Goal: Check status: Check status

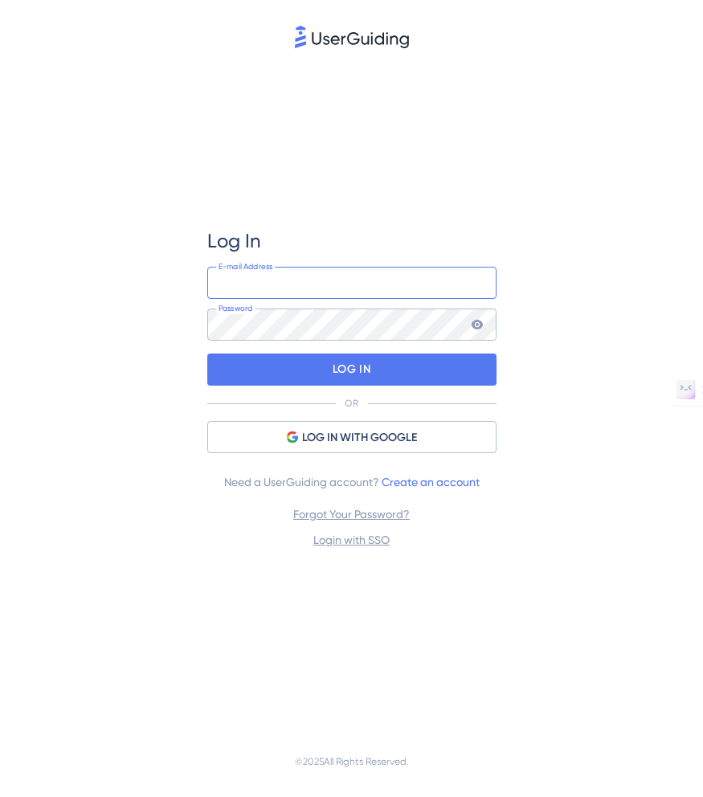
click at [409, 282] on input "email" at bounding box center [351, 283] width 289 height 32
type input "[EMAIL_ADDRESS][DOMAIN_NAME]"
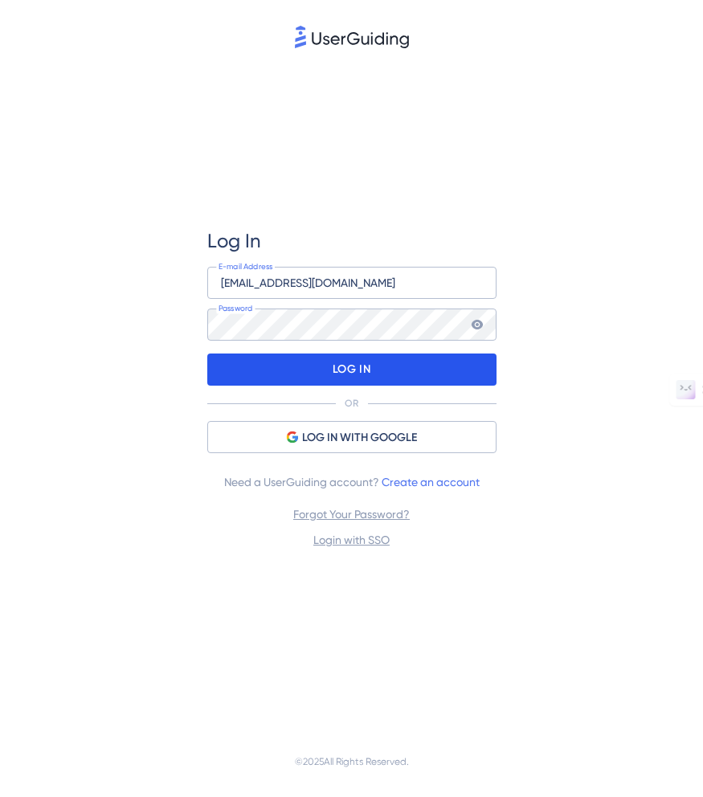
click at [373, 369] on div "LOG IN" at bounding box center [351, 369] width 289 height 32
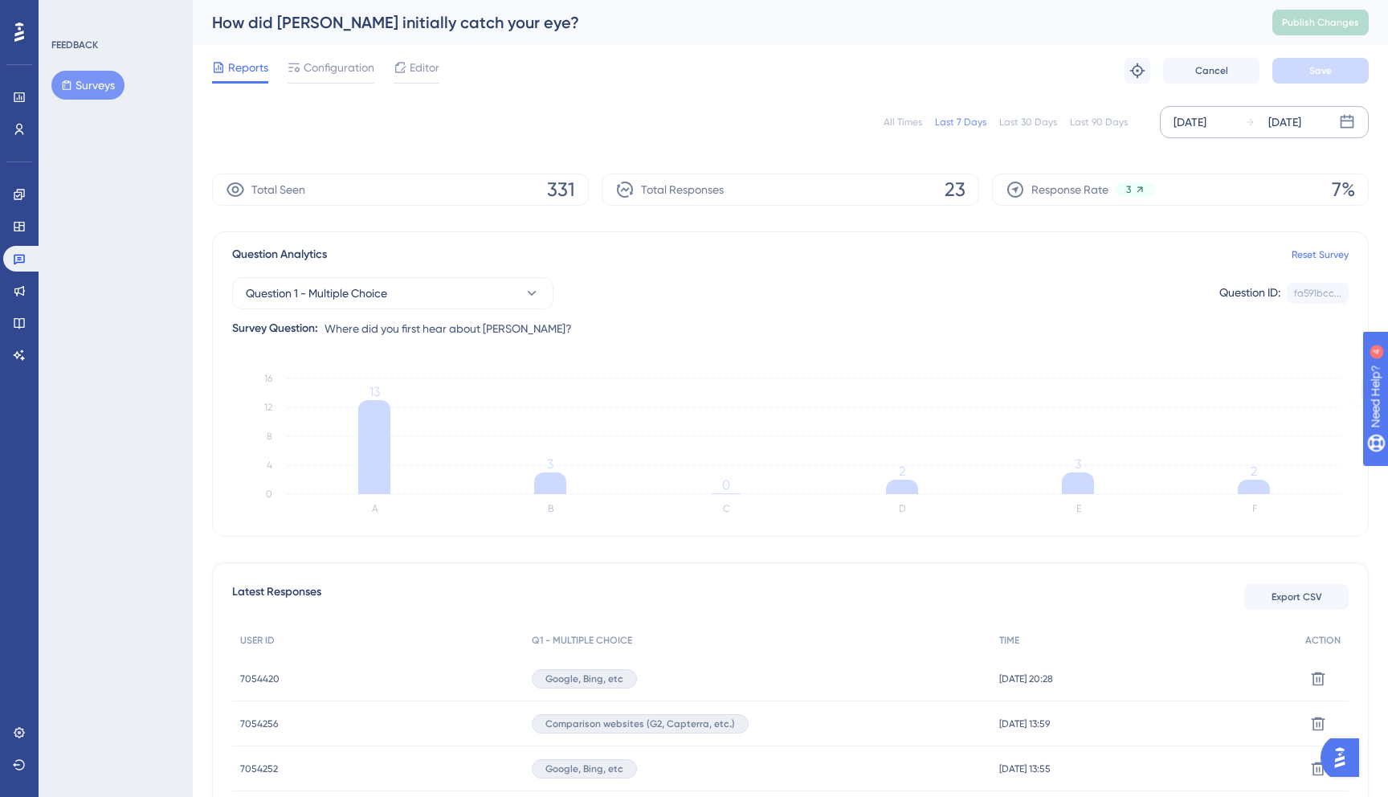
click at [702, 128] on div "[DATE]" at bounding box center [1189, 121] width 33 height 19
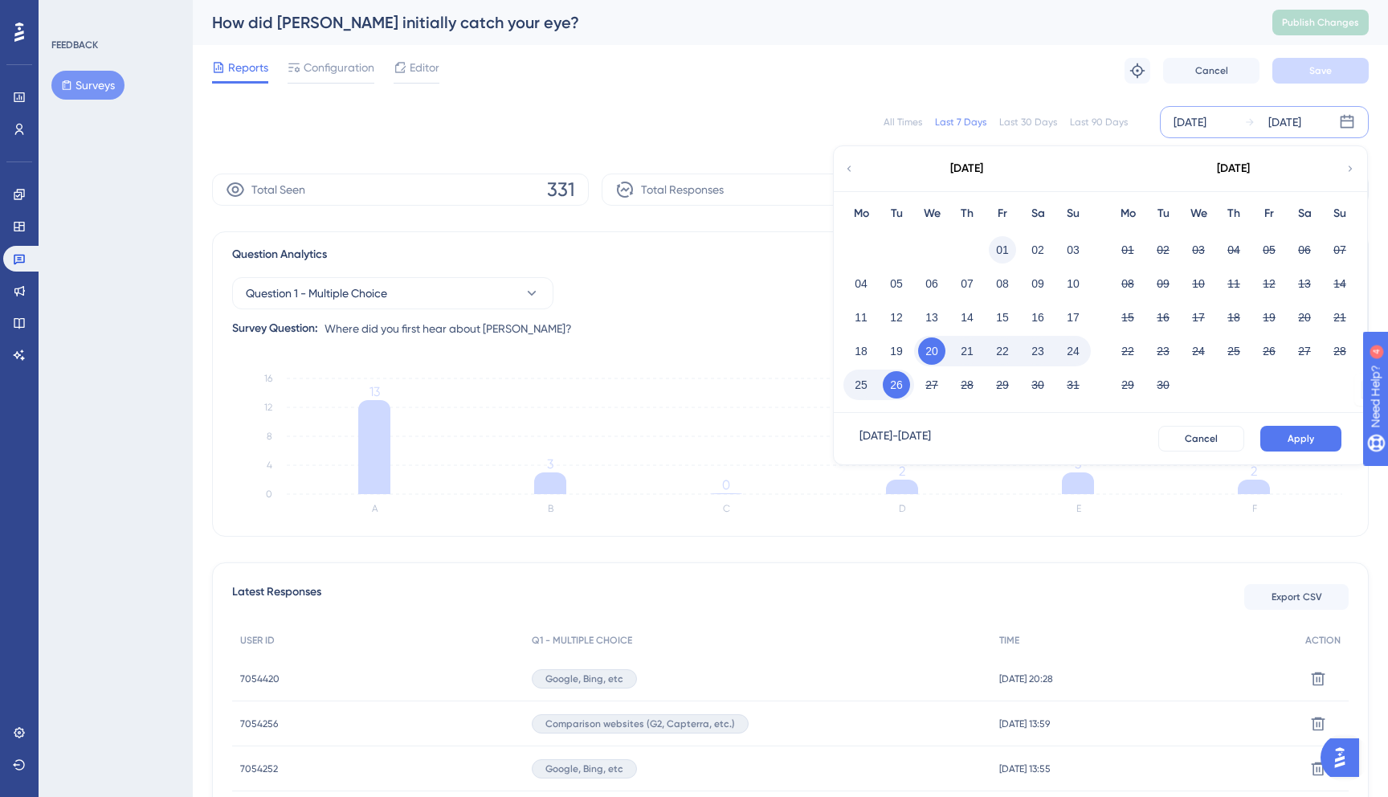
click at [702, 253] on button "01" at bounding box center [1002, 249] width 27 height 27
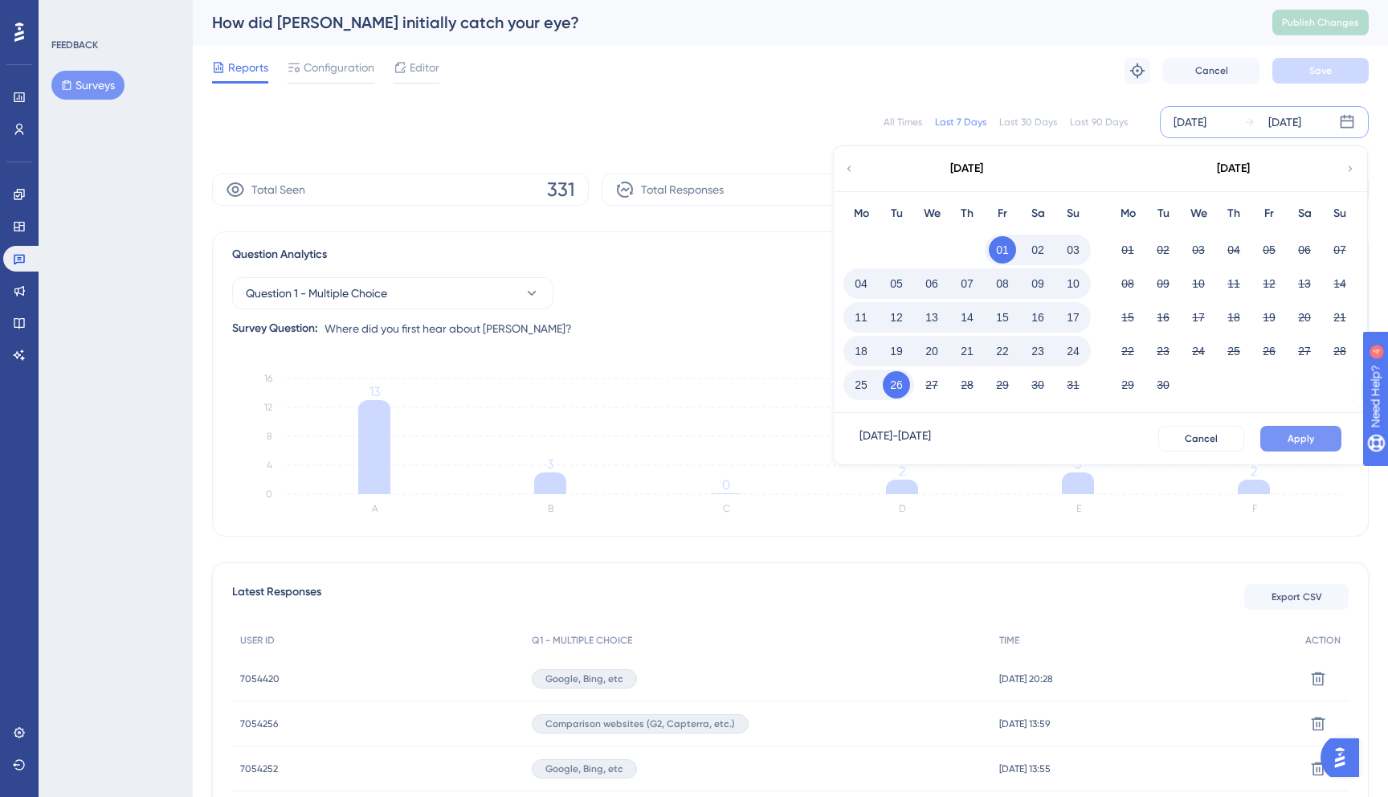
click at [702, 441] on span "Apply" at bounding box center [1300, 438] width 27 height 13
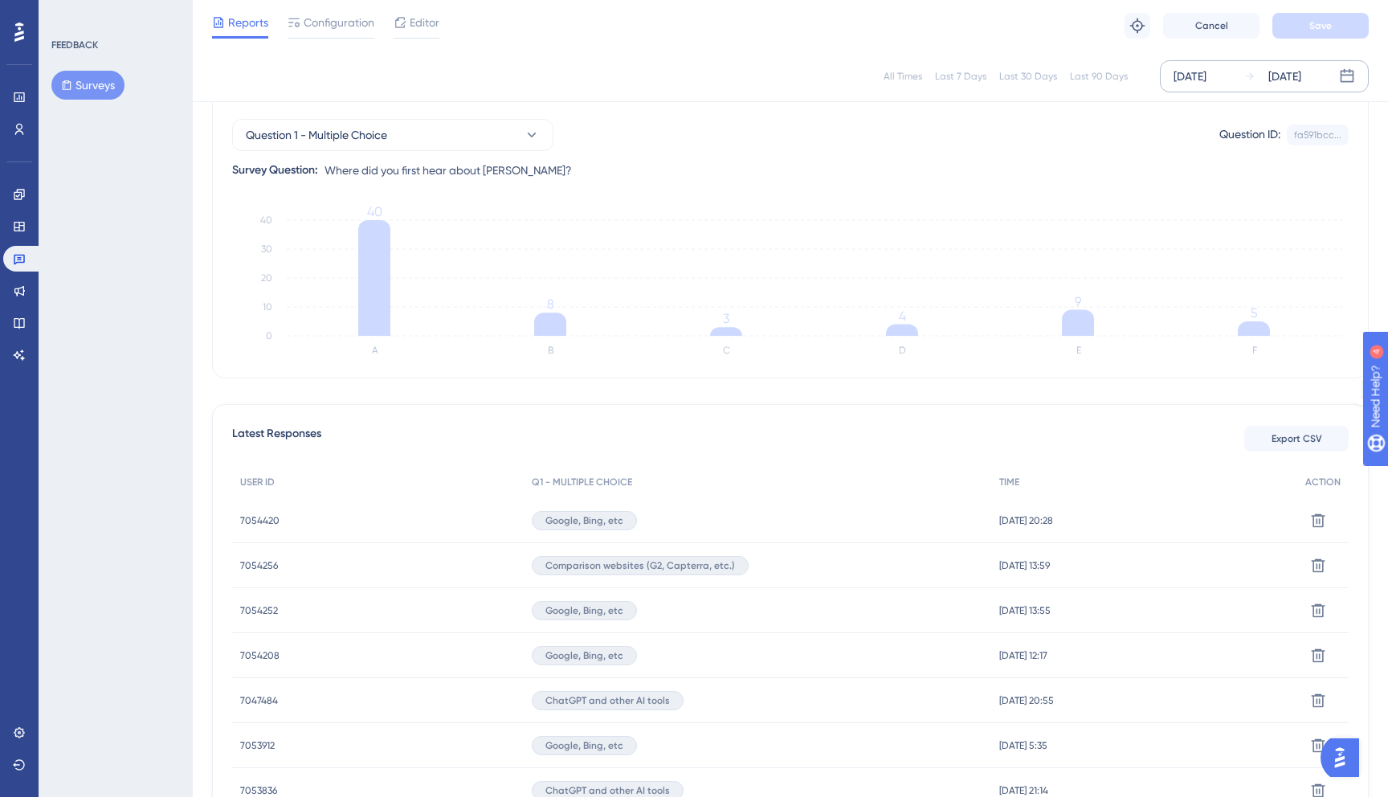
scroll to position [137, 0]
